Goal: Obtain resource: Download file/media

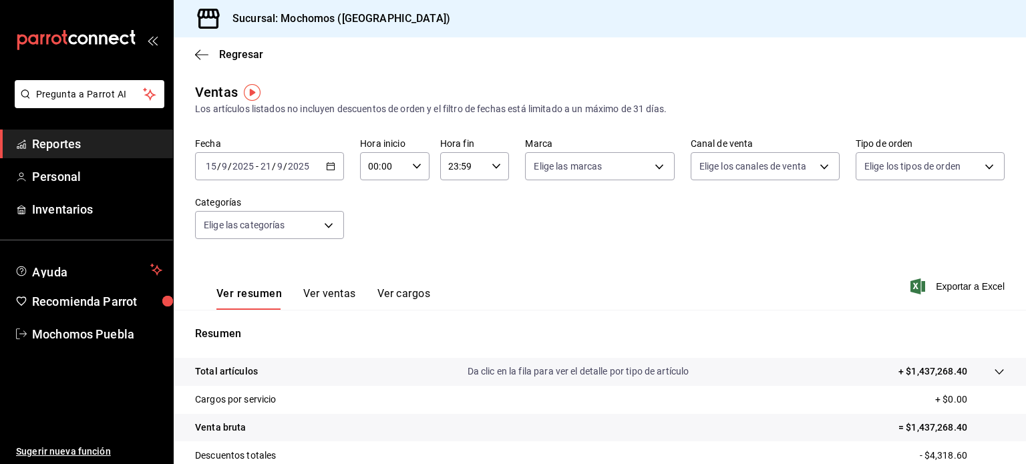
click at [311, 170] on div "[DATE] [DATE] - [DATE] [DATE]" at bounding box center [269, 166] width 149 height 28
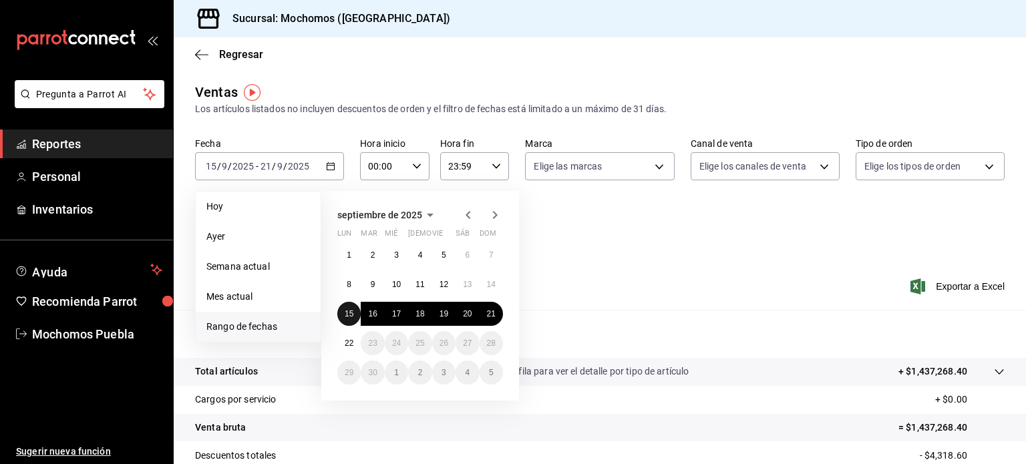
click at [352, 315] on abbr "15" at bounding box center [349, 313] width 9 height 9
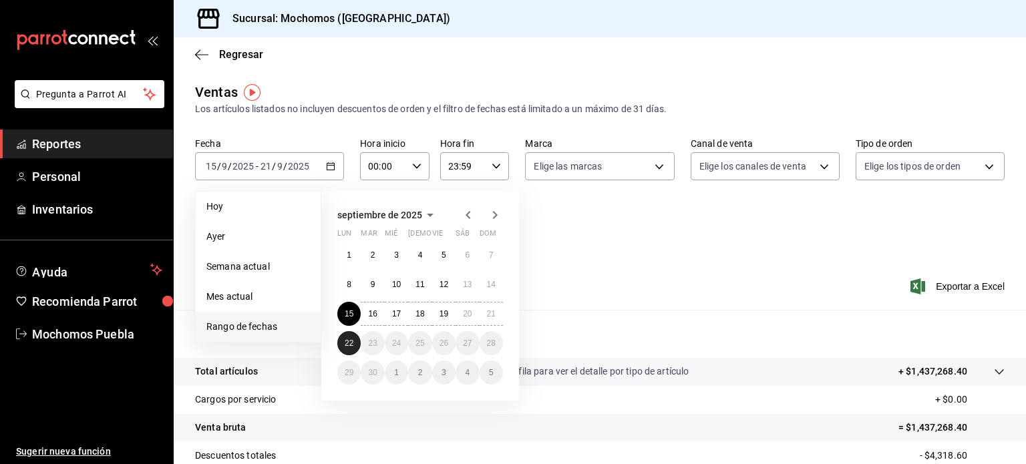
click at [351, 344] on abbr "22" at bounding box center [349, 343] width 9 height 9
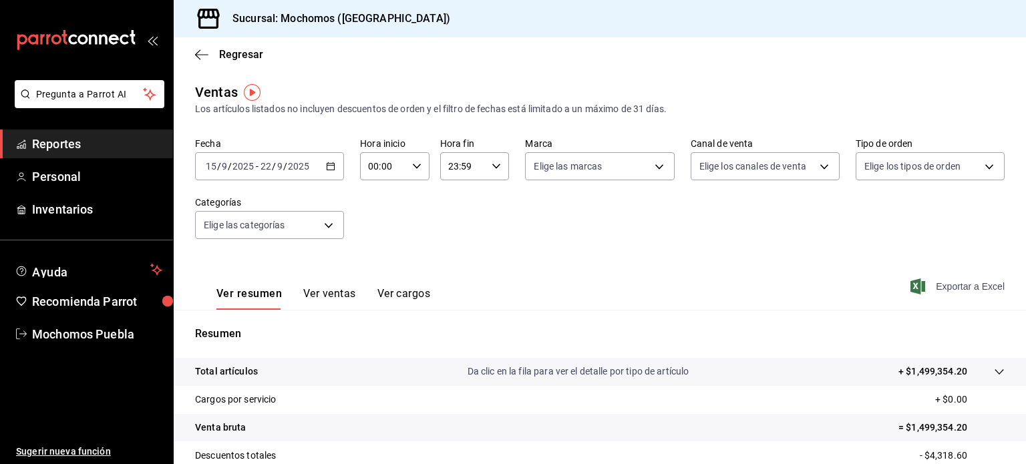
click at [911, 283] on icon "button" at bounding box center [918, 287] width 15 height 16
click at [920, 291] on span "Exportar a Excel" at bounding box center [959, 287] width 92 height 16
click at [96, 132] on link "Reportes" at bounding box center [86, 144] width 173 height 29
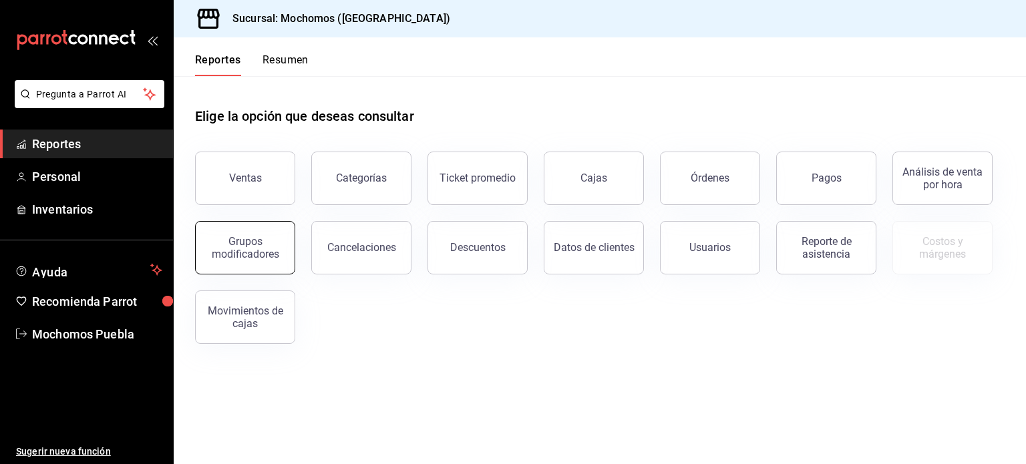
click at [245, 244] on div "Grupos modificadores" at bounding box center [245, 247] width 83 height 25
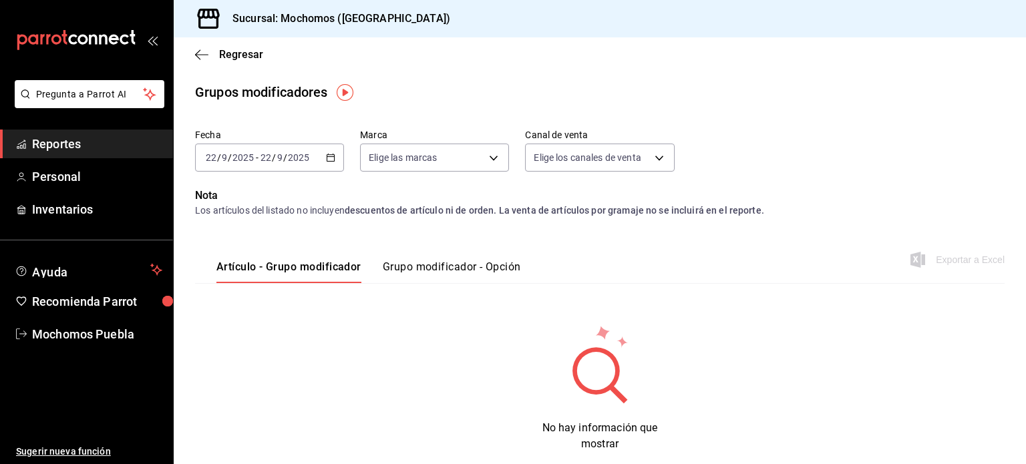
click at [327, 160] on icon "button" at bounding box center [330, 157] width 9 height 9
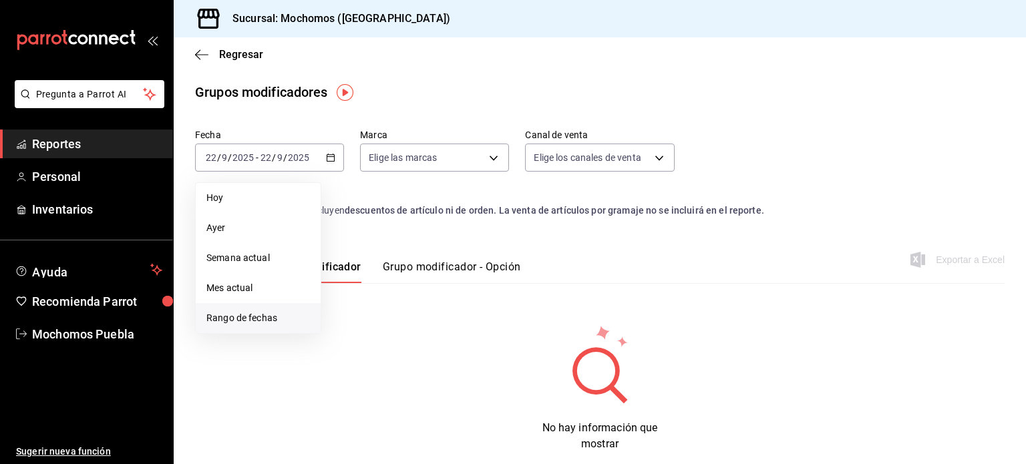
click at [237, 317] on span "Rango de fechas" at bounding box center [258, 318] width 104 height 14
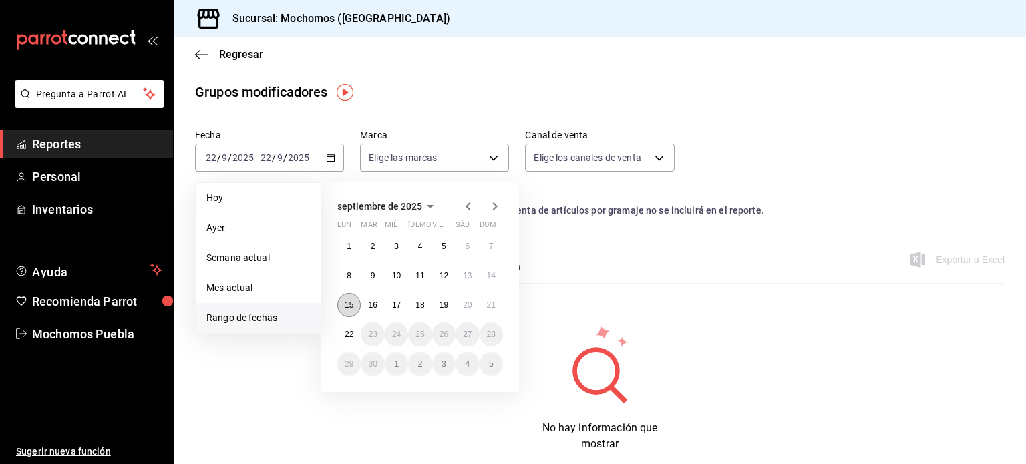
click at [347, 301] on abbr "15" at bounding box center [349, 305] width 9 height 9
click at [351, 333] on abbr "22" at bounding box center [349, 334] width 9 height 9
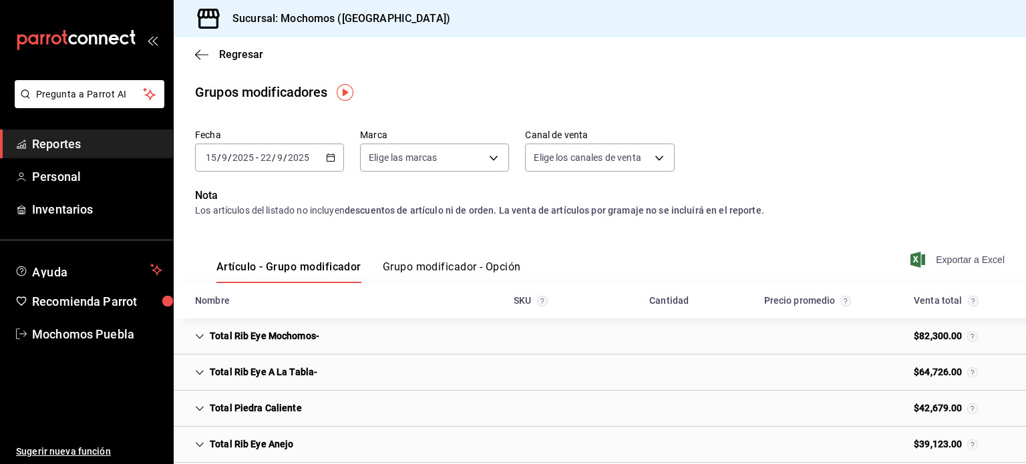
click at [927, 262] on span "Exportar a Excel" at bounding box center [959, 260] width 92 height 16
